Goal: Obtain resource: Obtain resource

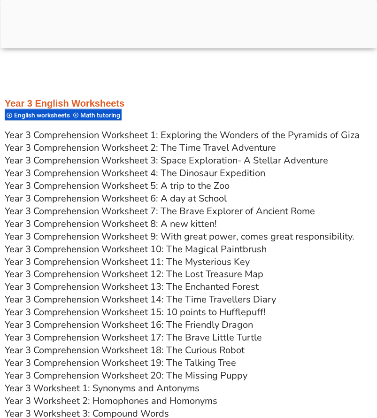
scroll to position [2567, 0]
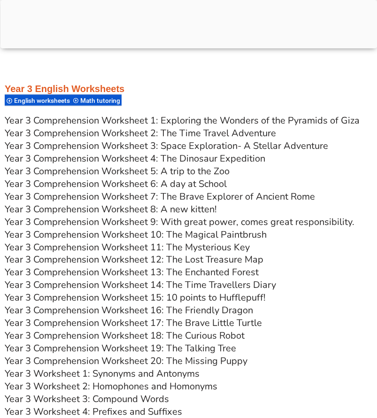
click at [160, 132] on link "Year 3 Comprehension Worksheet 2: The Time Travel Adventure" at bounding box center [140, 133] width 271 height 13
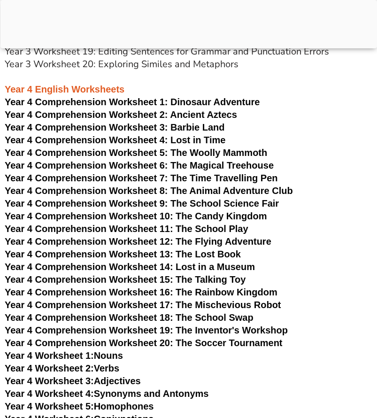
scroll to position [3174, 0]
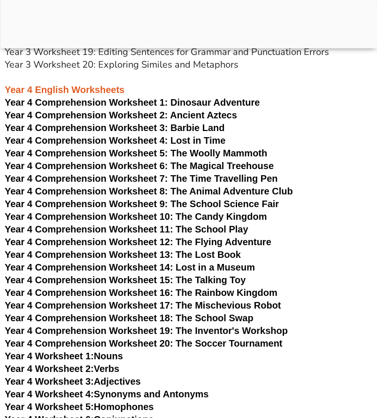
click at [144, 100] on span "Year 4 Comprehension Worksheet 1:" at bounding box center [86, 102] width 163 height 10
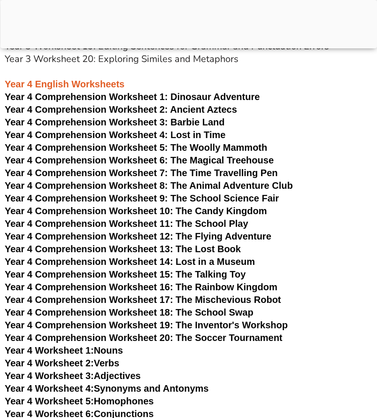
click at [213, 183] on span "Year 4 Comprehension Worksheet 8: The Animal Adventure Club" at bounding box center [149, 185] width 288 height 10
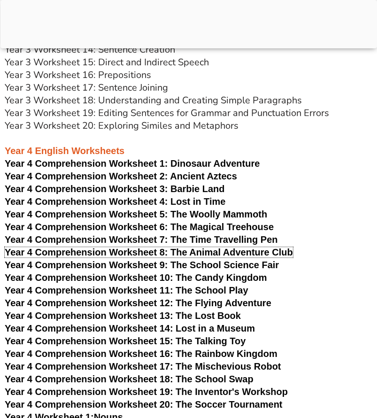
scroll to position [3113, 0]
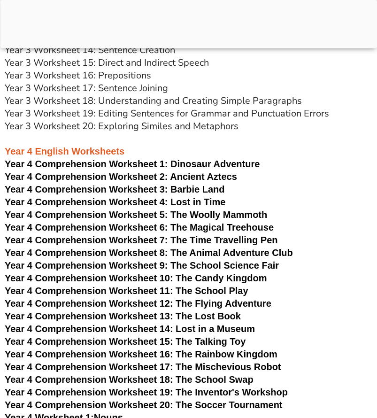
click at [169, 199] on span "Year 4 Comprehension Worksheet 4: Lost in Time" at bounding box center [115, 202] width 221 height 10
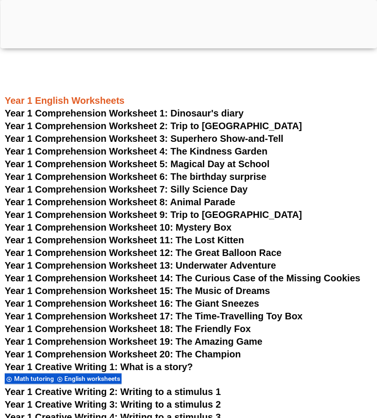
scroll to position [1014, 0]
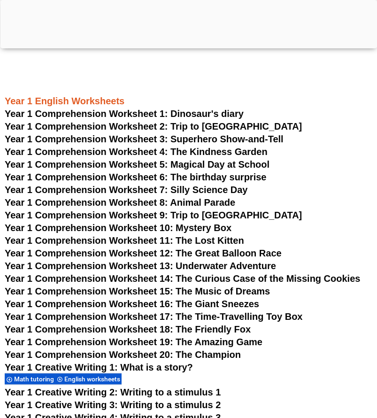
click at [183, 138] on span "Year 1 Comprehension Worksheet 3: Superhero Show-and-Tell" at bounding box center [144, 139] width 279 height 10
